Goal: Task Accomplishment & Management: Manage account settings

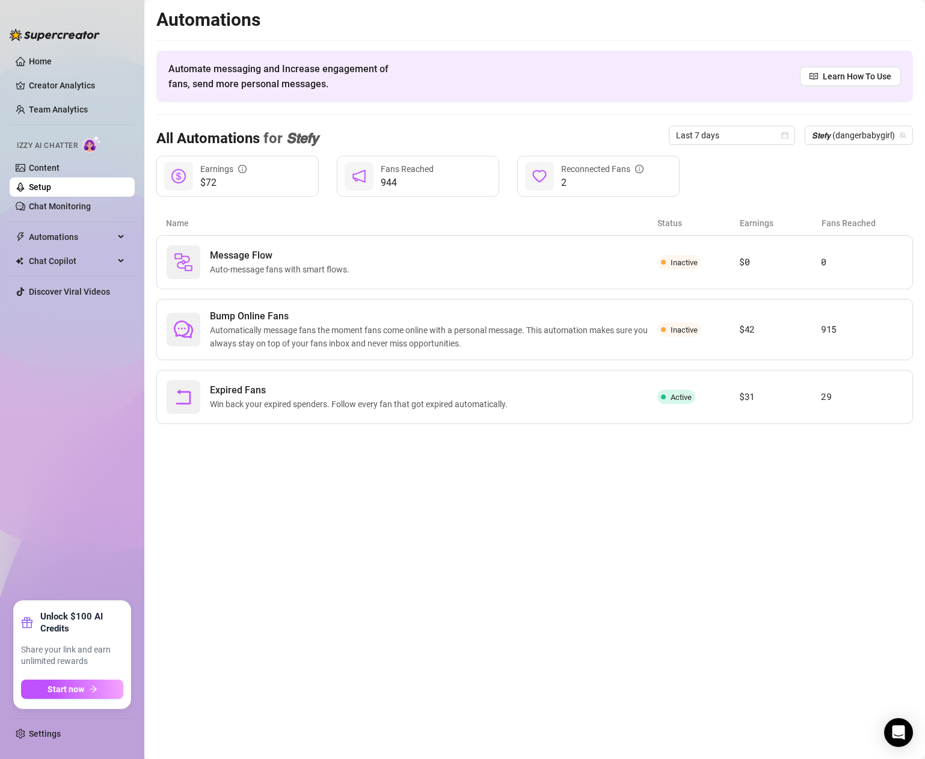
click at [51, 182] on link "Setup" at bounding box center [40, 187] width 22 height 10
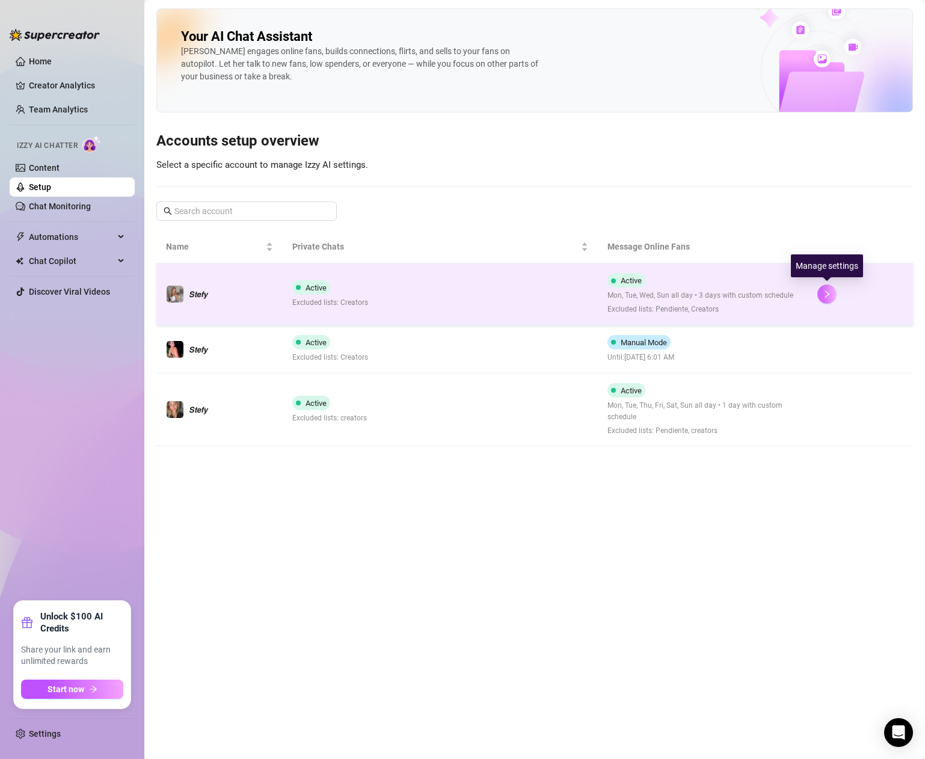
click at [833, 300] on button "button" at bounding box center [827, 294] width 19 height 19
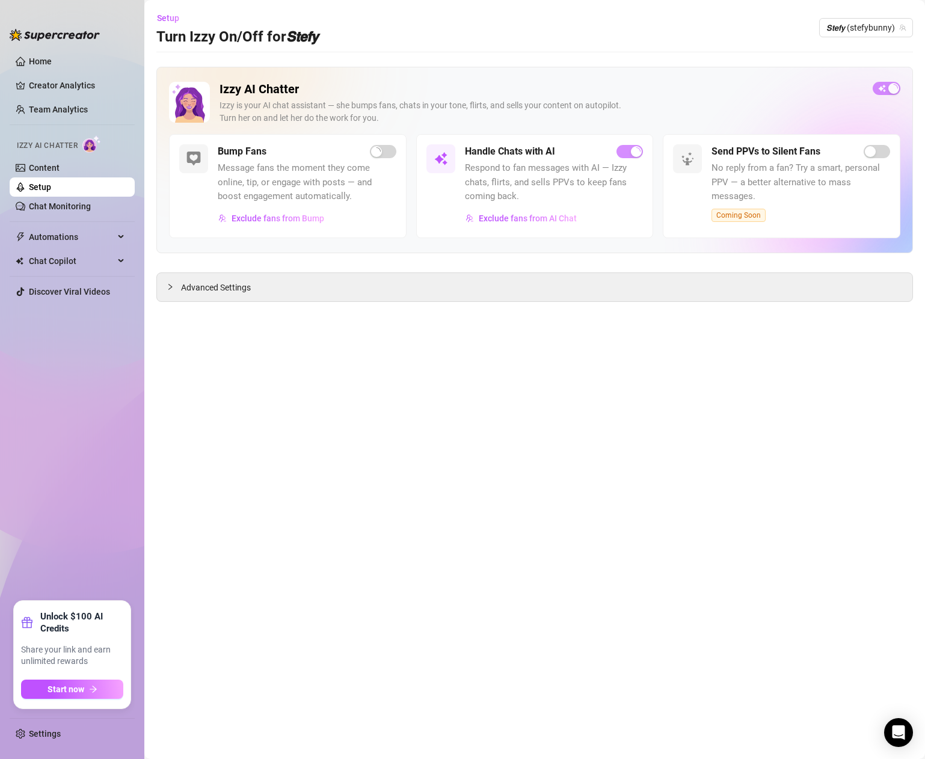
click at [887, 87] on button "button" at bounding box center [887, 88] width 28 height 13
click at [203, 276] on div "Advanced Settings" at bounding box center [535, 287] width 756 height 28
click at [199, 286] on span "Advanced Settings" at bounding box center [216, 287] width 70 height 13
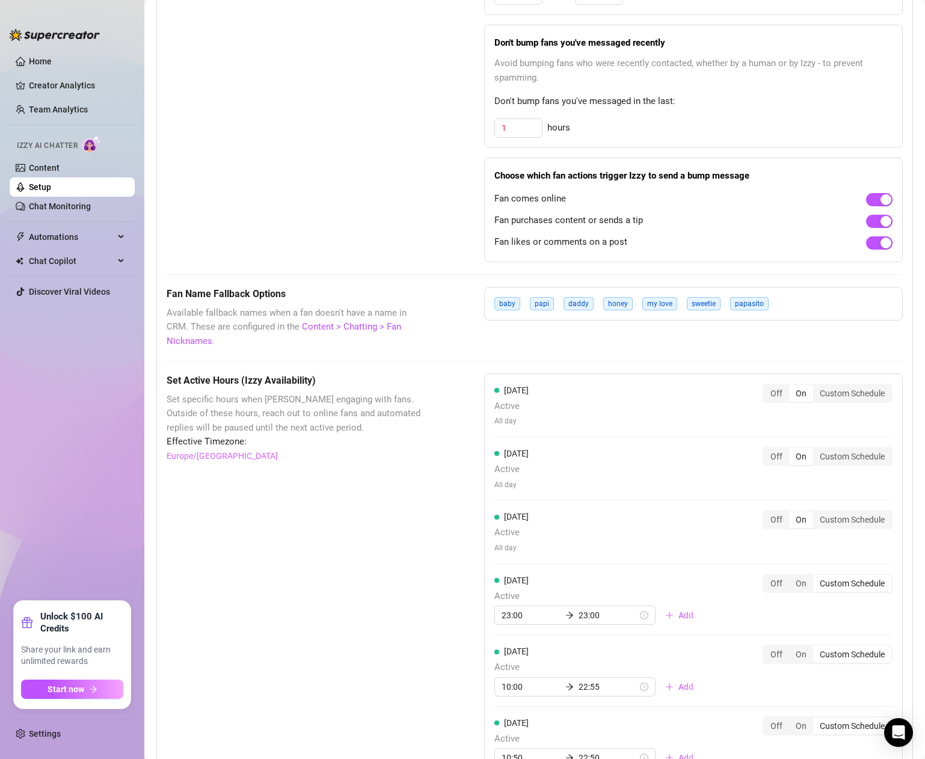
scroll to position [753, 0]
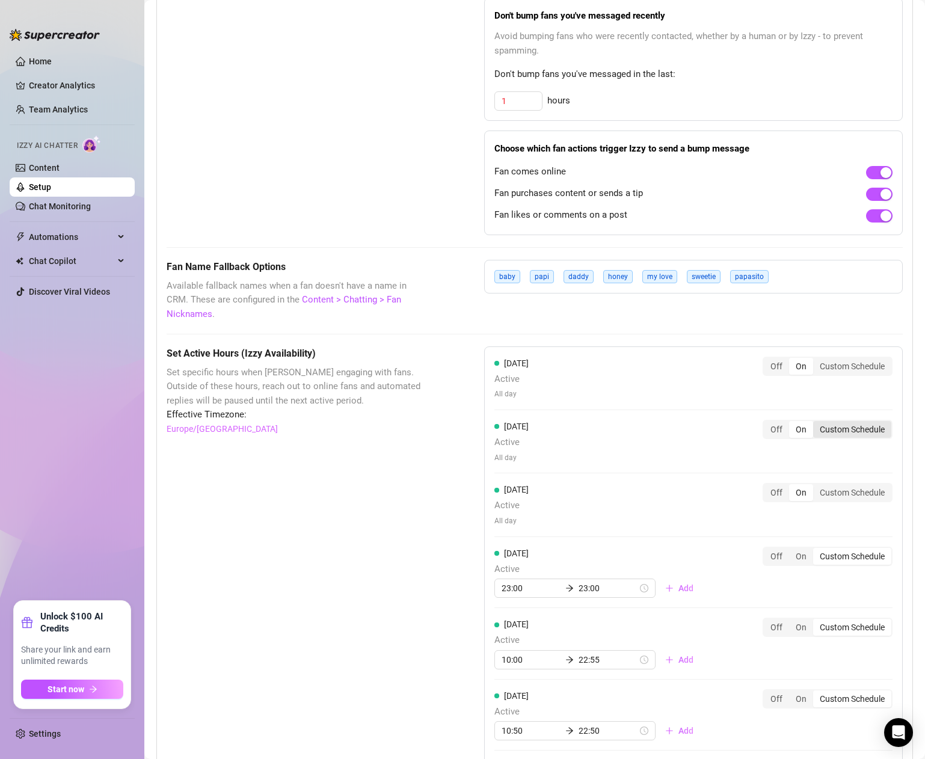
click at [873, 421] on div "Custom Schedule" at bounding box center [852, 429] width 78 height 17
click at [816, 423] on input "Custom Schedule" at bounding box center [816, 423] width 0 height 0
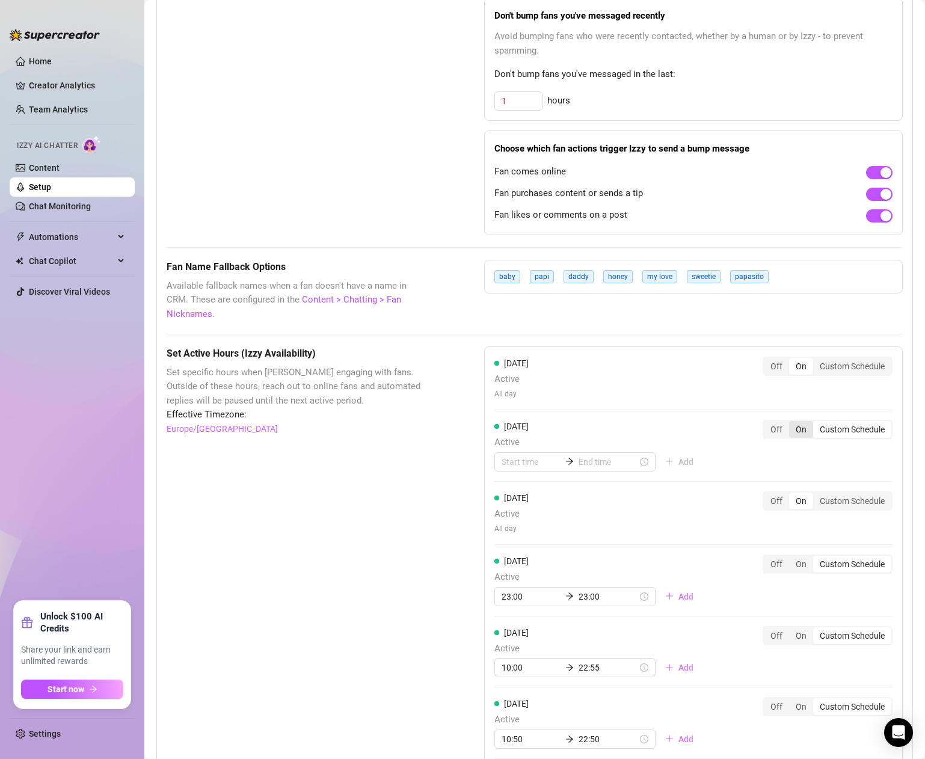
click at [800, 421] on div "On" at bounding box center [801, 429] width 24 height 17
click at [792, 423] on input "On" at bounding box center [792, 423] width 0 height 0
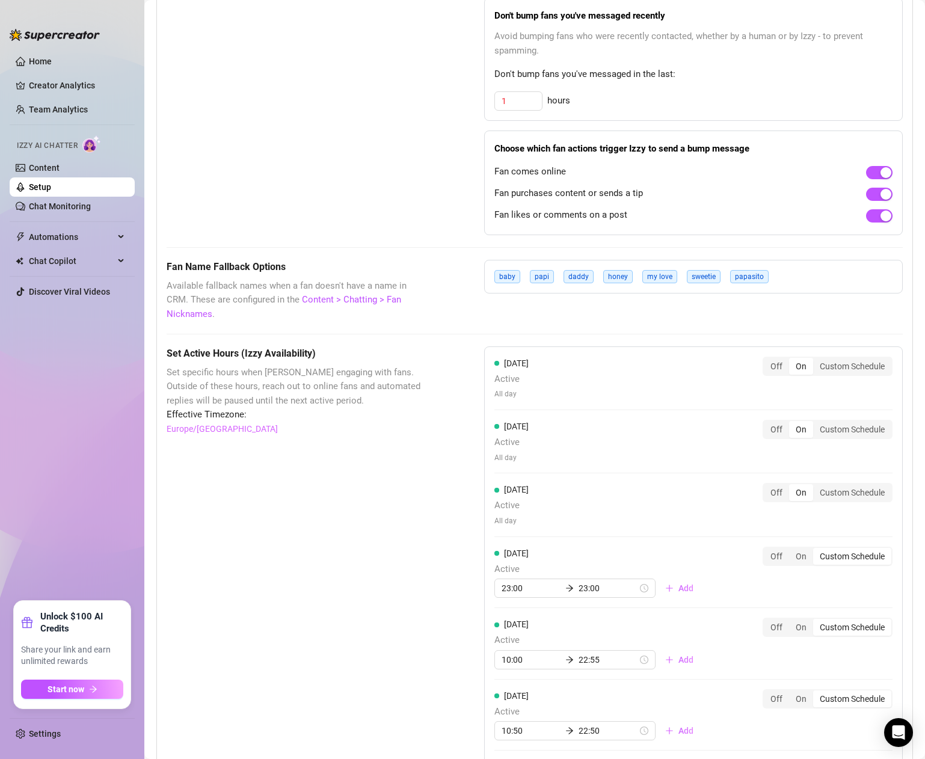
click at [802, 421] on div "On" at bounding box center [801, 429] width 24 height 17
click at [792, 423] on input "On" at bounding box center [792, 423] width 0 height 0
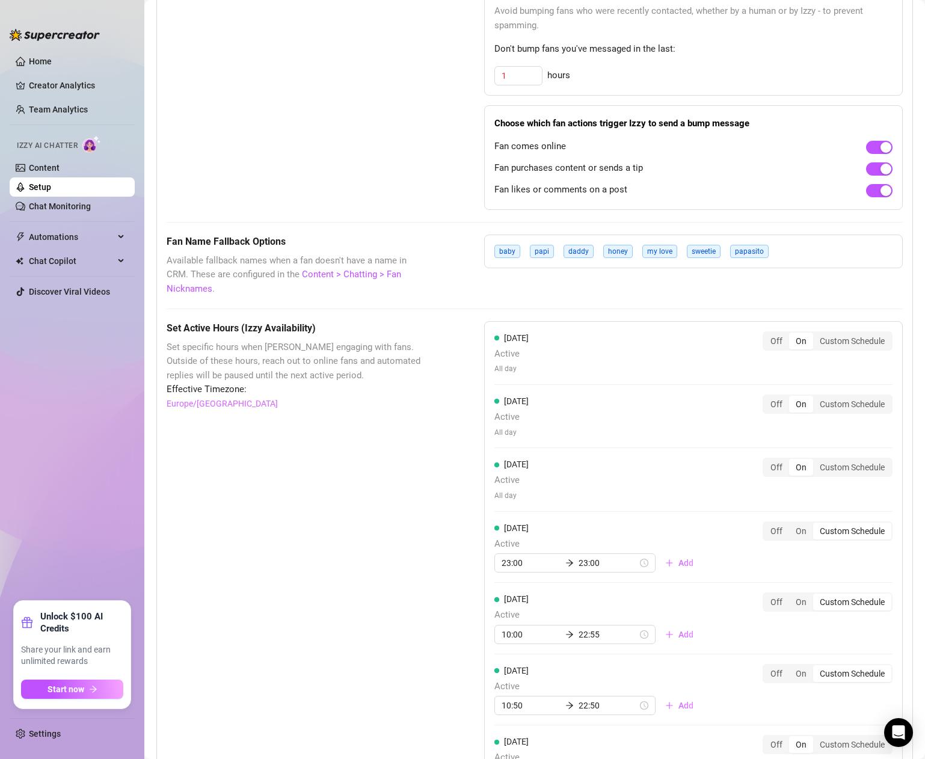
scroll to position [779, 0]
click at [602, 556] on input "23:00" at bounding box center [608, 562] width 59 height 13
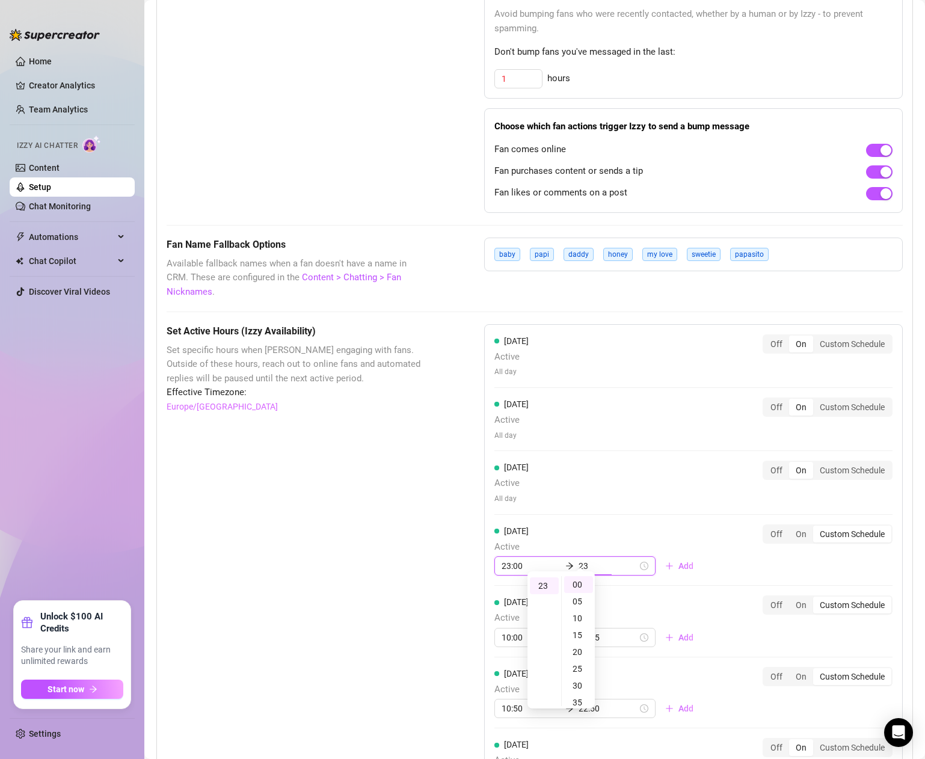
type input "2"
type input "23:00"
click at [596, 499] on div "[DATE] Active All day Off On Custom Schedule" at bounding box center [693, 488] width 398 height 54
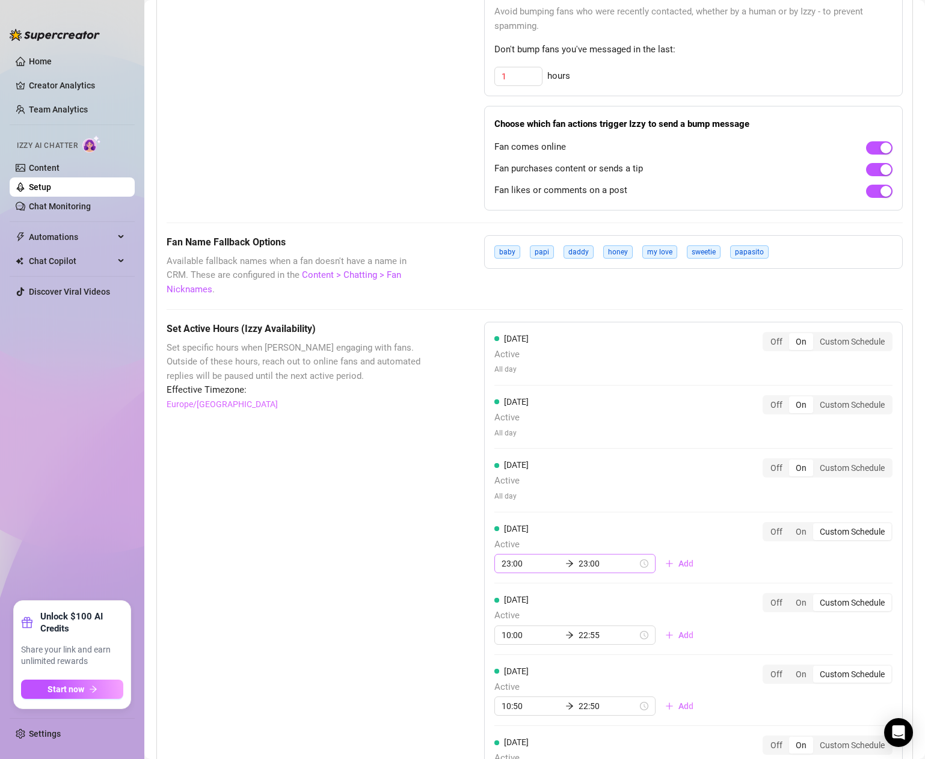
scroll to position [779, 0]
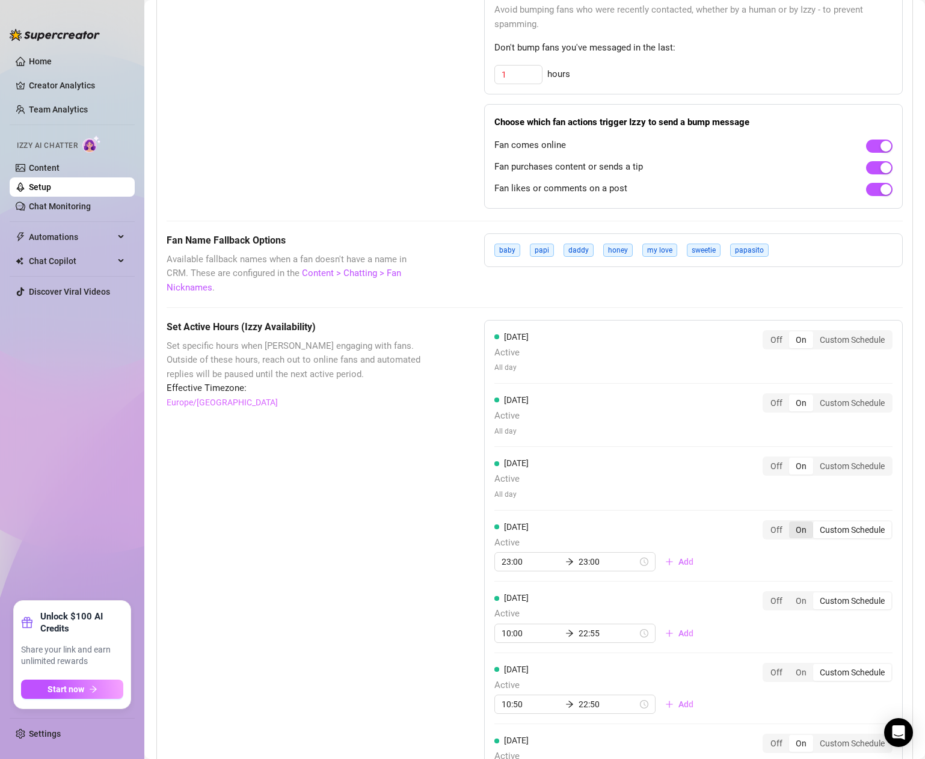
click at [801, 522] on div "On" at bounding box center [801, 530] width 24 height 17
click at [792, 523] on input "On" at bounding box center [792, 523] width 0 height 0
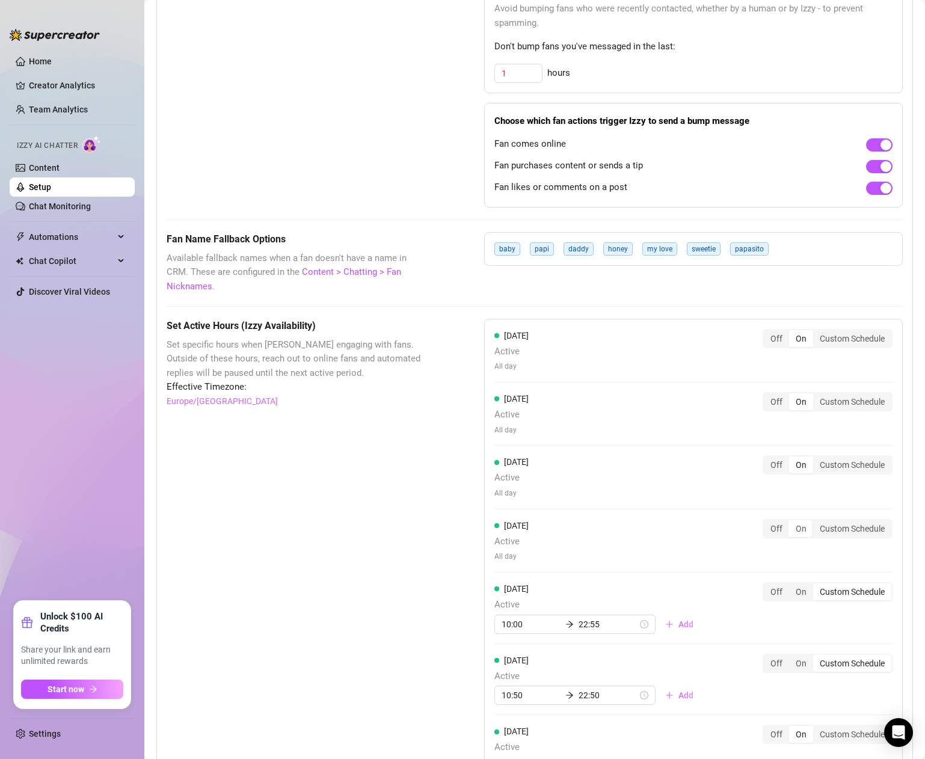
click at [797, 557] on div "[DATE] Active All day Off On Custom Schedule" at bounding box center [693, 546] width 398 height 54
click at [799, 584] on div "On" at bounding box center [801, 592] width 24 height 17
click at [792, 585] on input "On" at bounding box center [792, 585] width 0 height 0
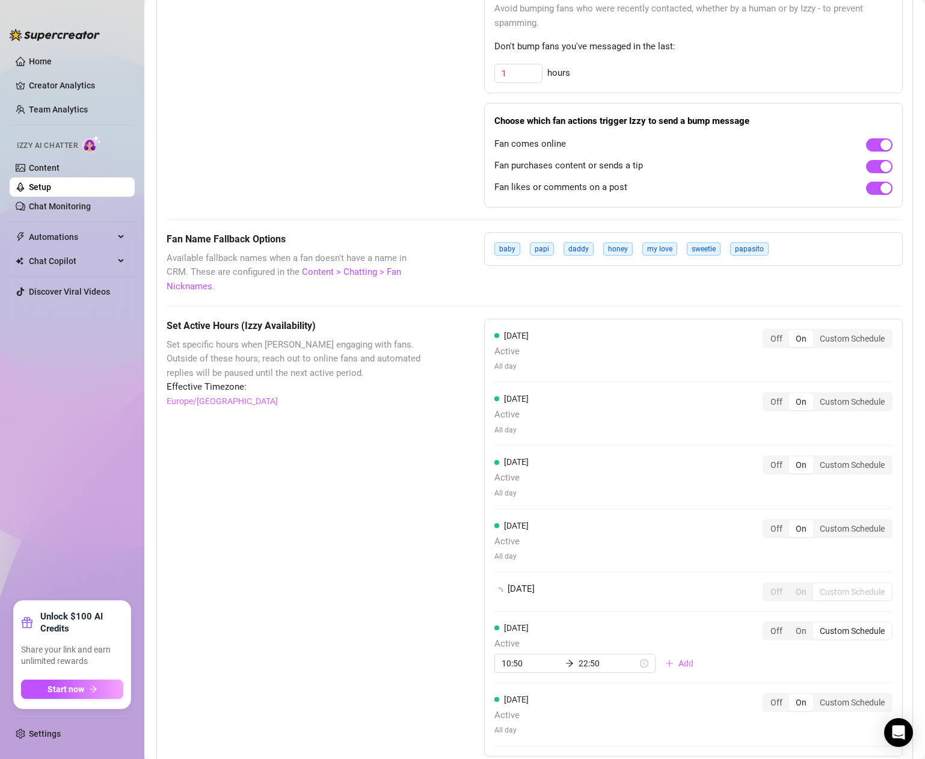
scroll to position [783, 0]
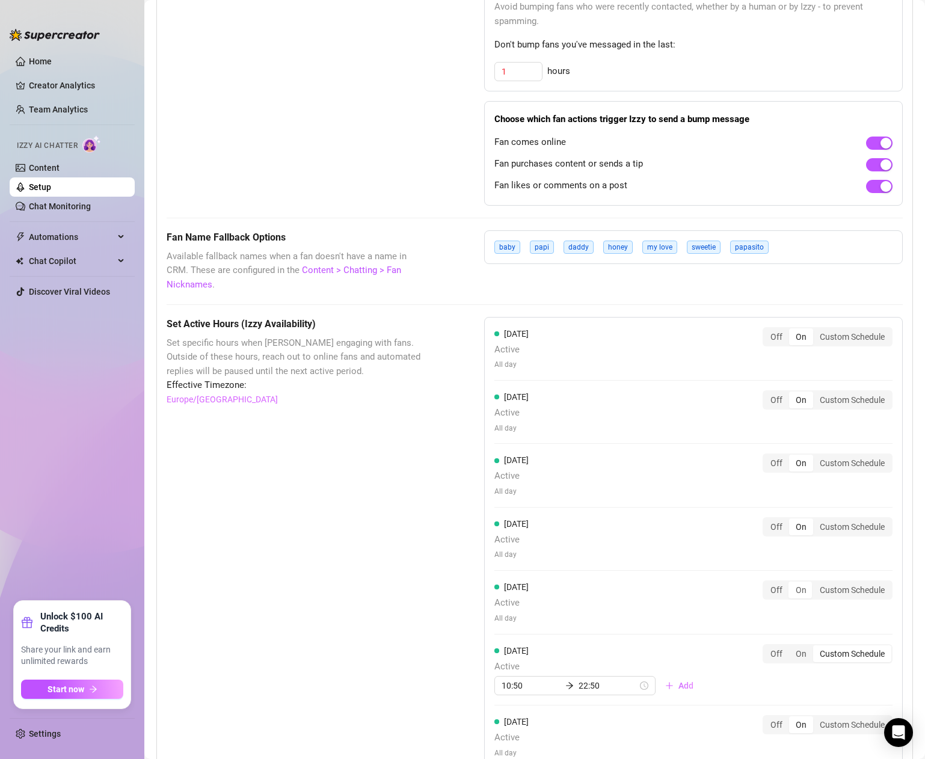
drag, startPoint x: 801, startPoint y: 621, endPoint x: 808, endPoint y: 639, distance: 19.2
click at [801, 622] on div "[DATE] Active All day Off On Custom Schedule [DATE] Active All day Off On Custo…" at bounding box center [693, 548] width 419 height 463
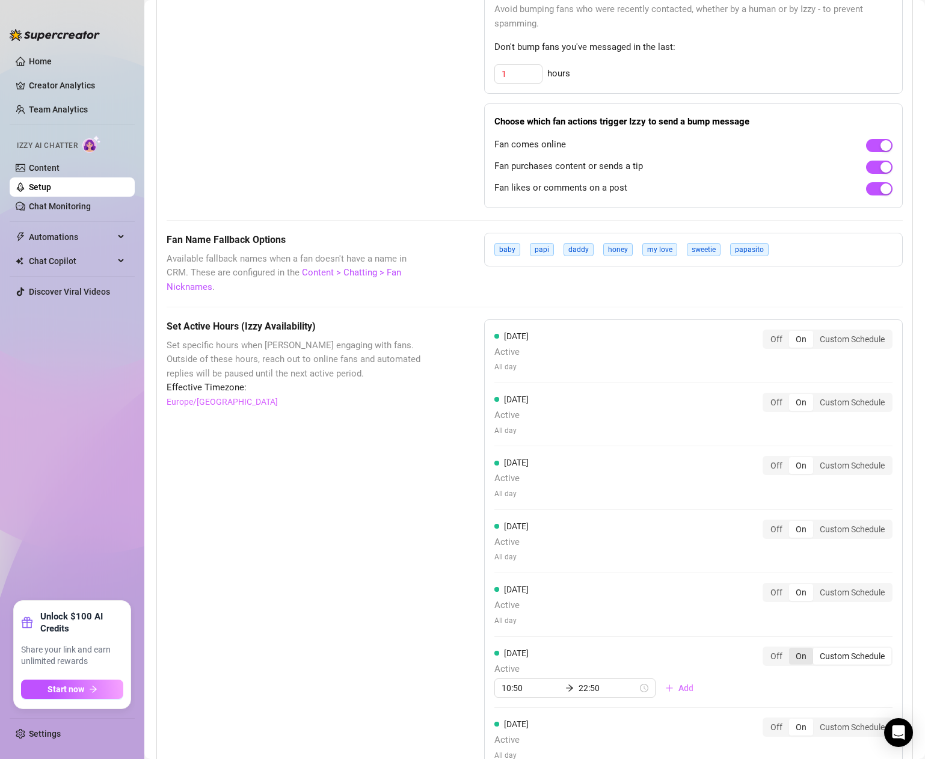
click at [808, 648] on div "On" at bounding box center [801, 656] width 24 height 17
click at [792, 650] on input "On" at bounding box center [792, 650] width 0 height 0
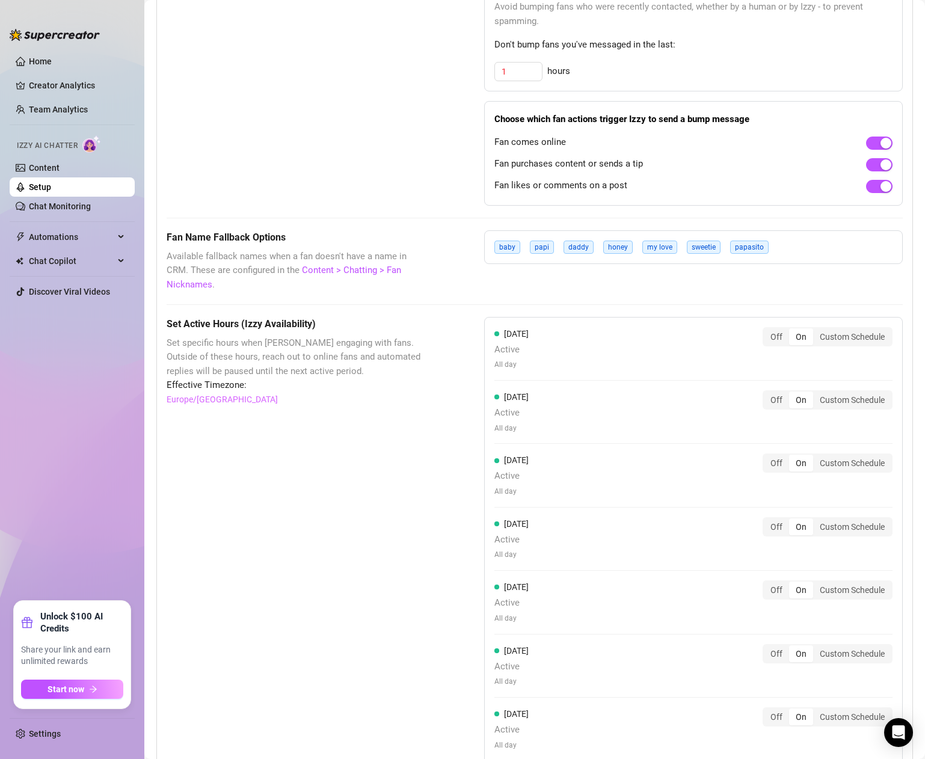
click at [803, 709] on div "On" at bounding box center [801, 717] width 24 height 17
click at [792, 710] on input "On" at bounding box center [792, 710] width 0 height 0
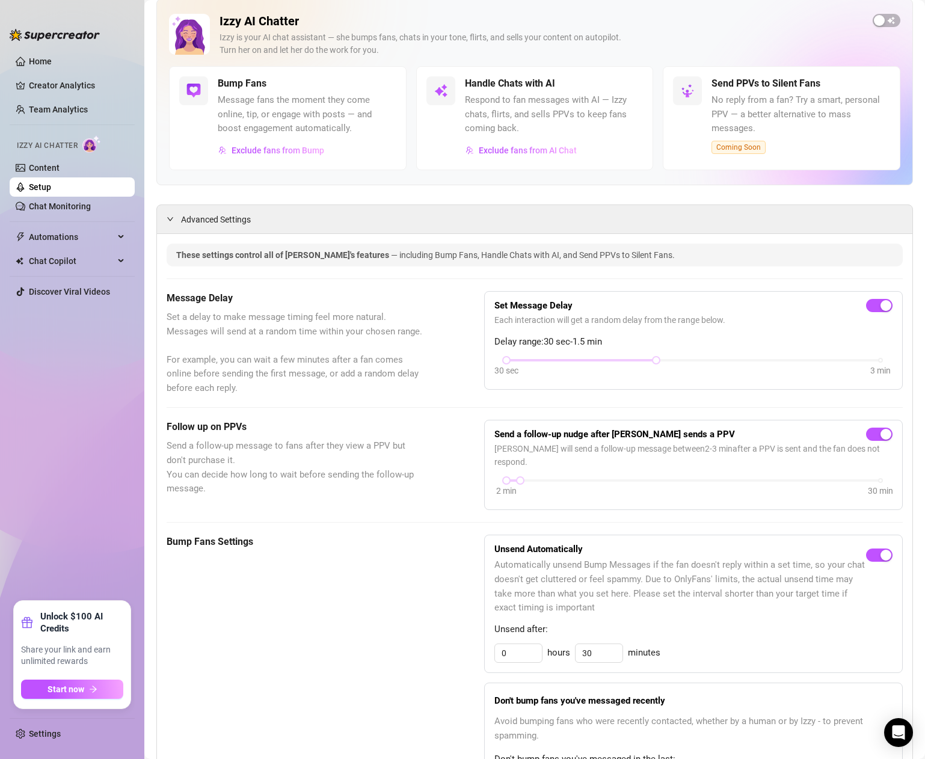
scroll to position [0, 0]
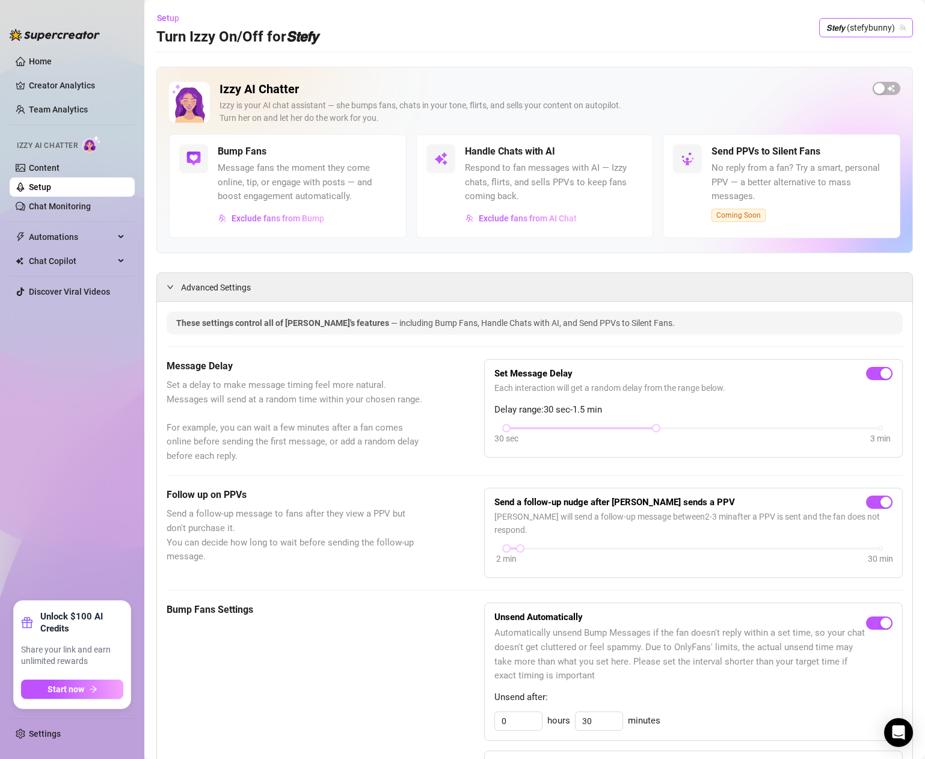
click at [867, 29] on span "𝙎𝙩𝙚𝙛𝙮 (stefybunny)" at bounding box center [866, 28] width 79 height 18
click at [875, 79] on span "( stefysclub )" at bounding box center [863, 72] width 45 height 13
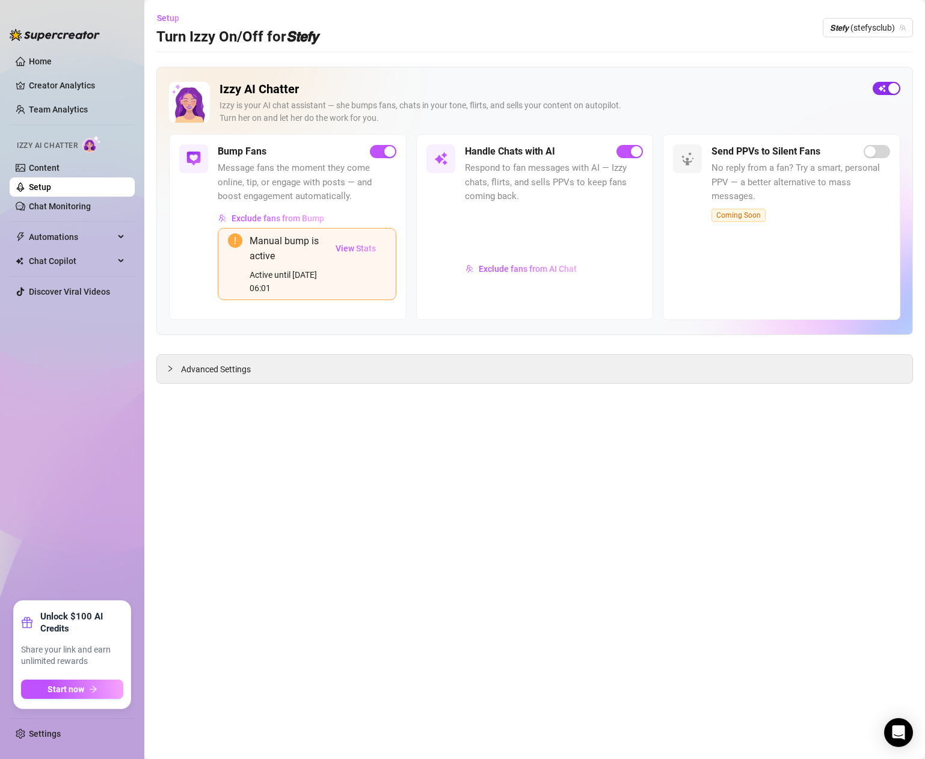
click at [884, 91] on span "button" at bounding box center [887, 88] width 28 height 13
click at [254, 363] on div "Advanced Settings" at bounding box center [535, 369] width 756 height 28
click at [229, 374] on span "Advanced Settings" at bounding box center [216, 369] width 70 height 13
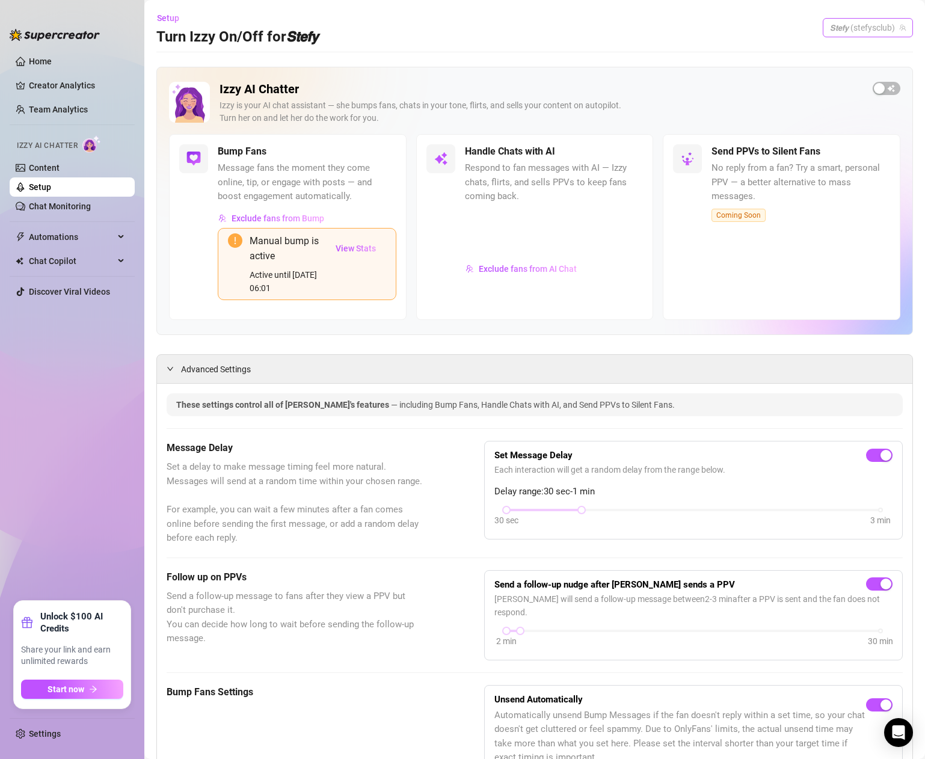
click at [858, 23] on span "𝙎𝙩𝙚𝙛𝙮 (stefysclub)" at bounding box center [868, 28] width 76 height 18
click at [837, 96] on div "𝙎𝙩𝙚𝙛𝙮 ( dangerbabygirl )" at bounding box center [850, 94] width 105 height 14
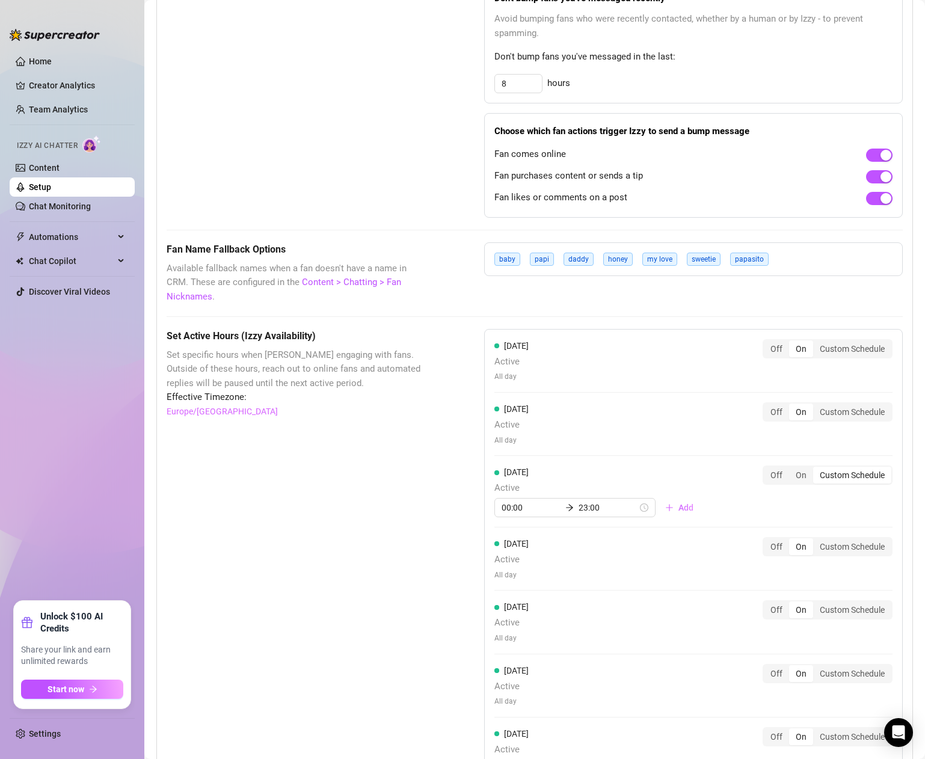
scroll to position [921, 0]
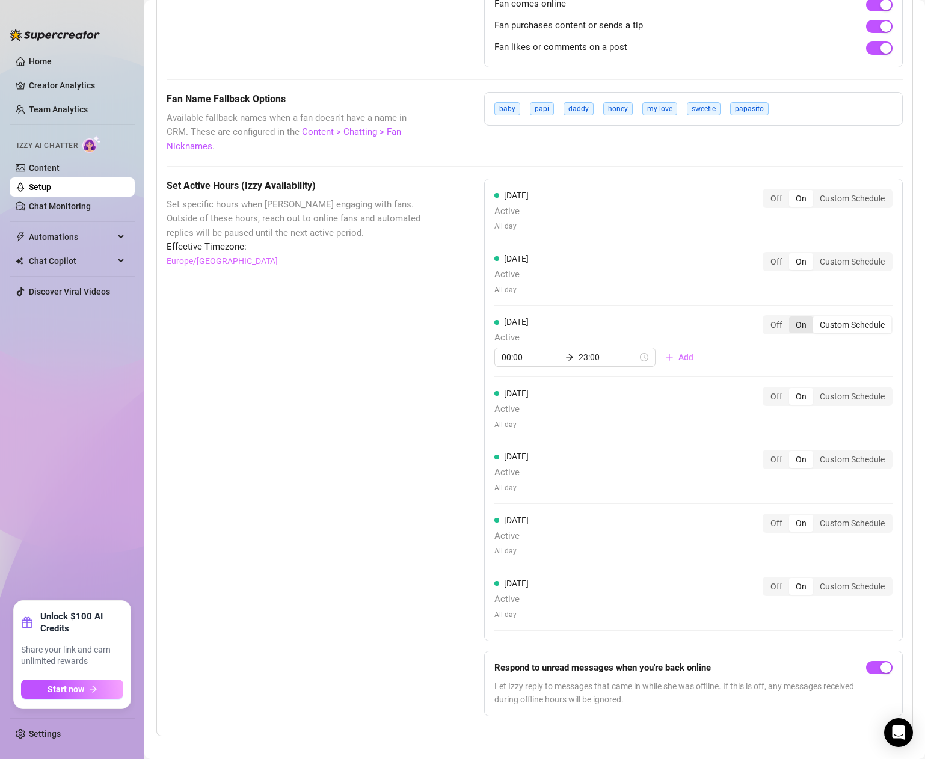
click at [804, 316] on div "On" at bounding box center [801, 324] width 24 height 17
click at [792, 318] on input "On" at bounding box center [792, 318] width 0 height 0
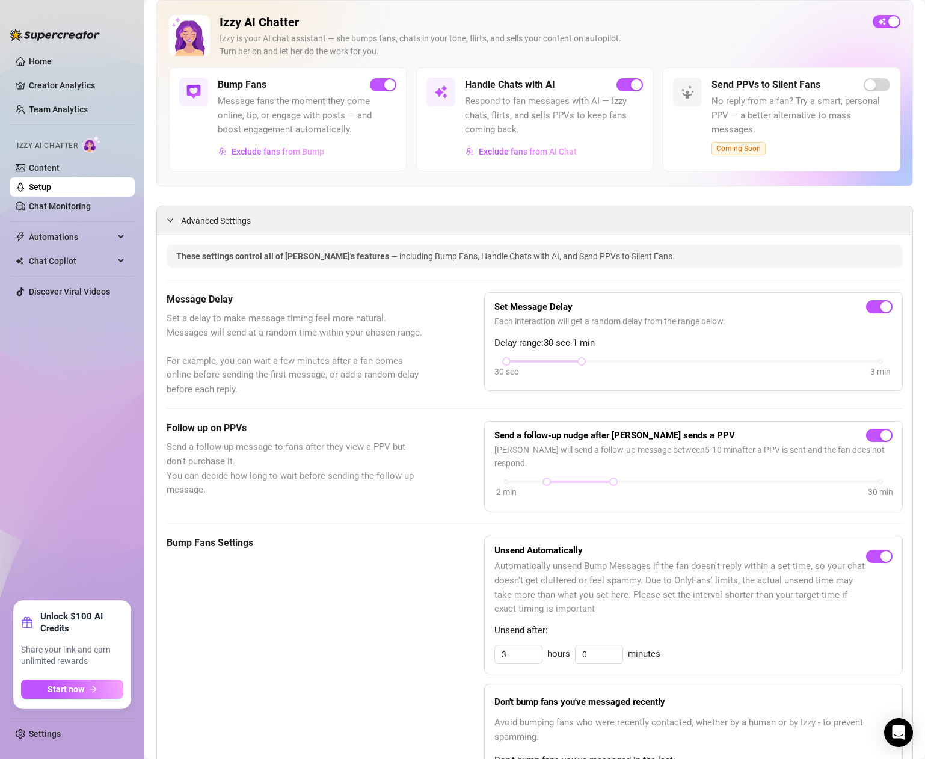
scroll to position [0, 0]
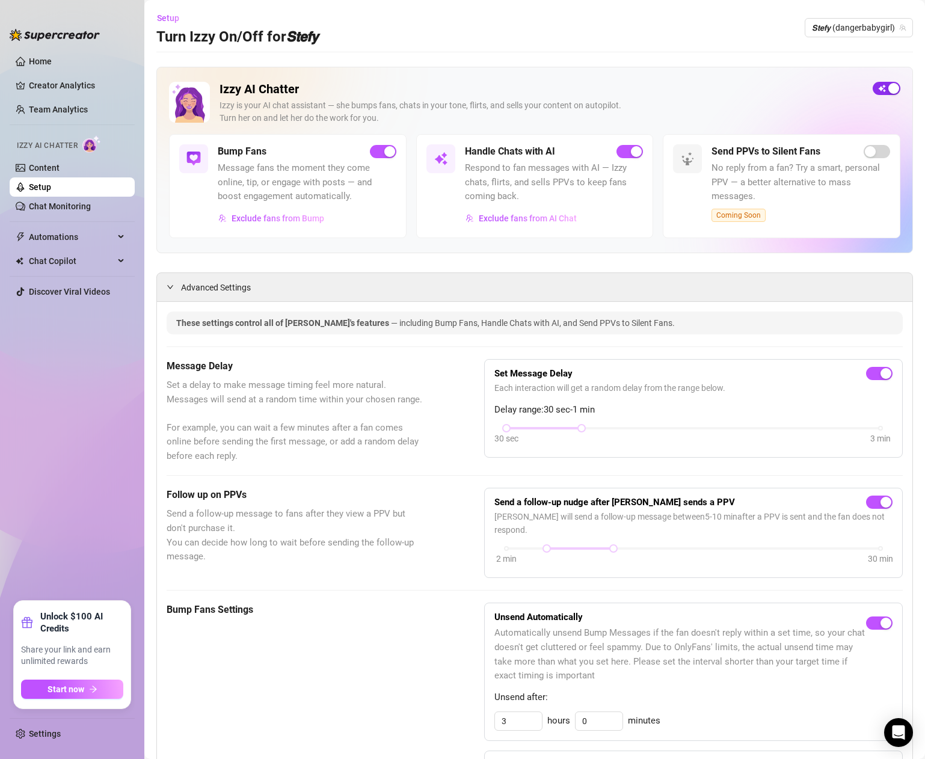
click at [885, 88] on span "button" at bounding box center [887, 88] width 28 height 13
